Goal: Task Accomplishment & Management: Use online tool/utility

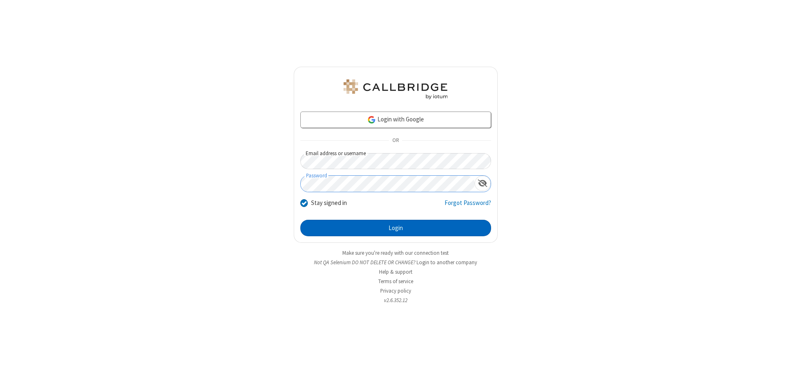
click at [395, 228] on button "Login" at bounding box center [395, 228] width 191 height 16
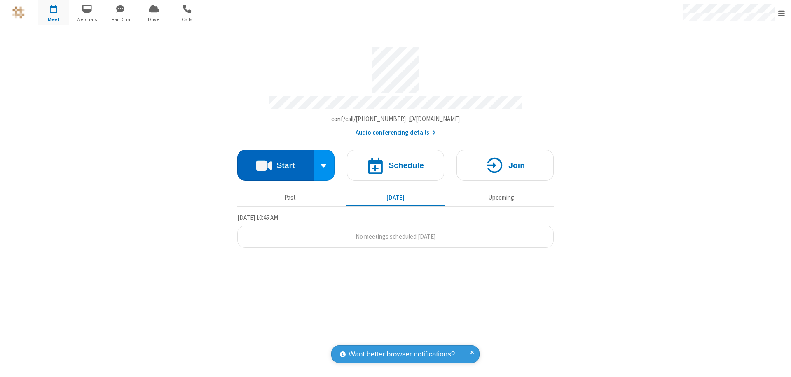
click at [275, 161] on button "Start" at bounding box center [275, 165] width 76 height 31
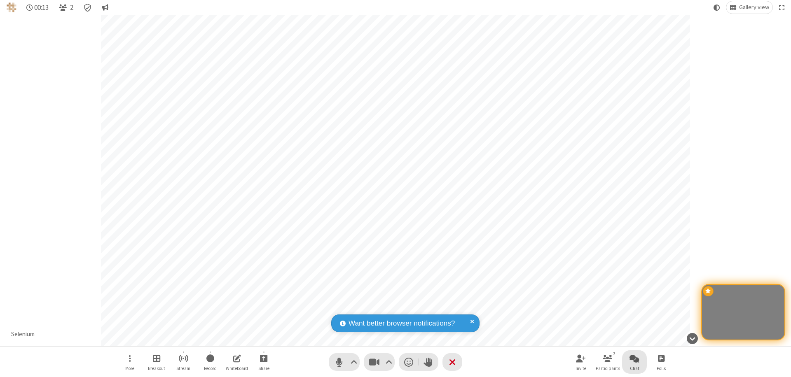
click at [634, 358] on span "Open chat" at bounding box center [634, 358] width 10 height 10
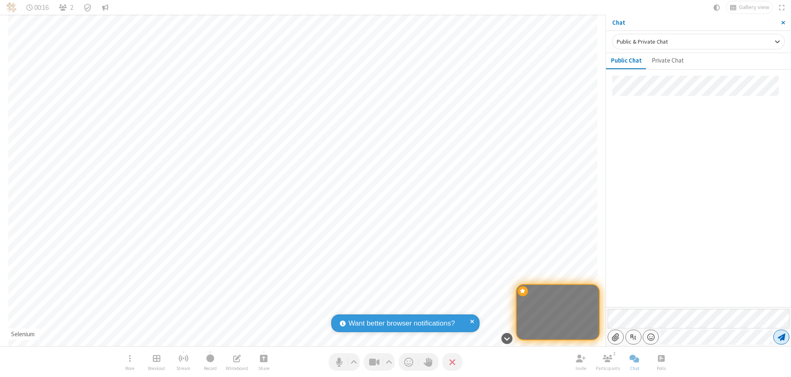
click at [781, 337] on span "Send message" at bounding box center [781, 337] width 7 height 8
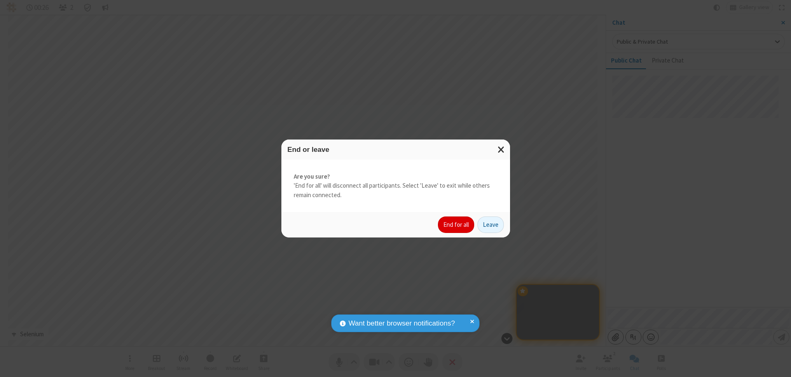
click at [456, 225] on button "End for all" at bounding box center [456, 225] width 36 height 16
